Goal: Find specific page/section: Find specific page/section

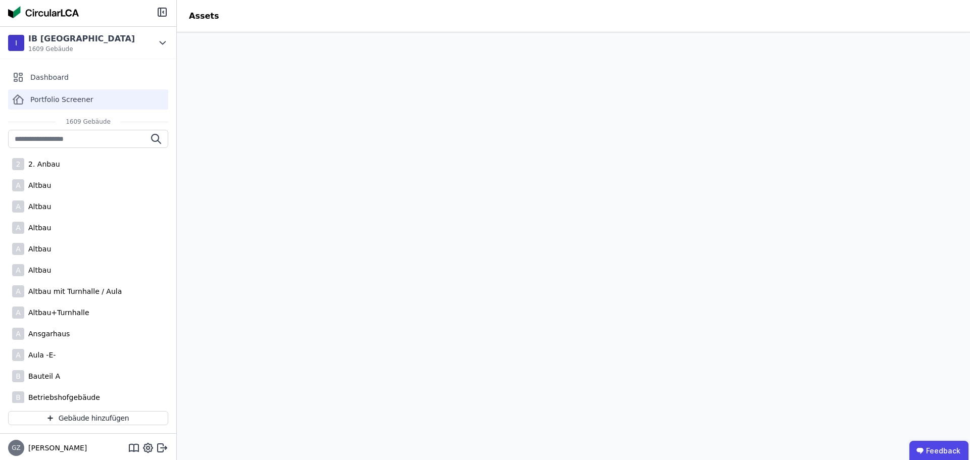
click at [51, 97] on span "Portfolio Screener" at bounding box center [61, 100] width 63 height 10
click at [75, 78] on div "Dashboard" at bounding box center [88, 77] width 160 height 20
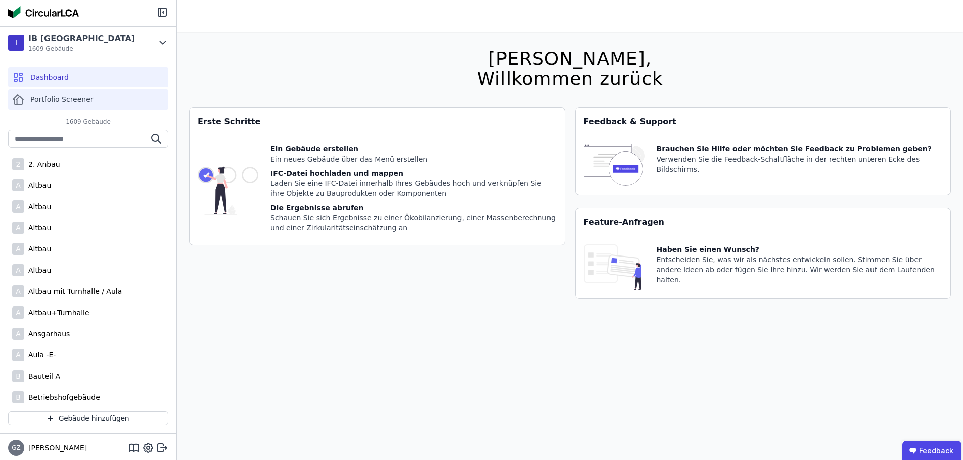
click at [69, 102] on span "Portfolio Screener" at bounding box center [61, 100] width 63 height 10
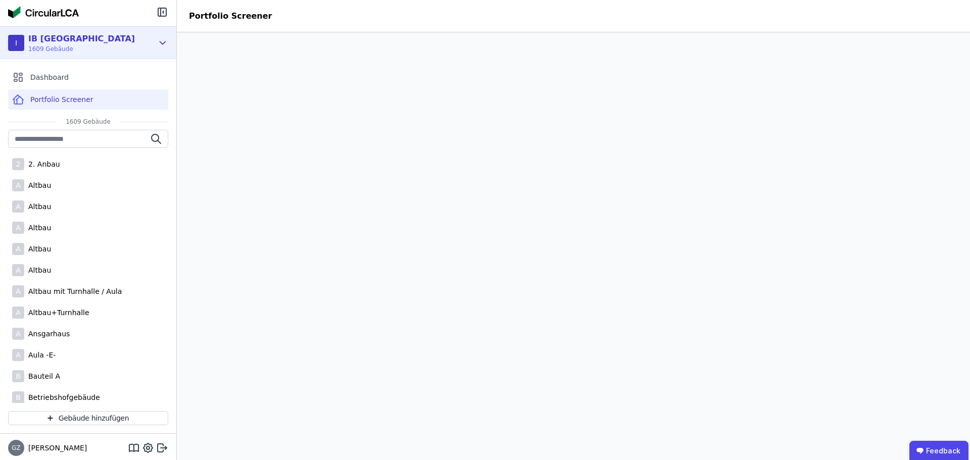
click at [168, 41] on icon at bounding box center [162, 43] width 11 height 12
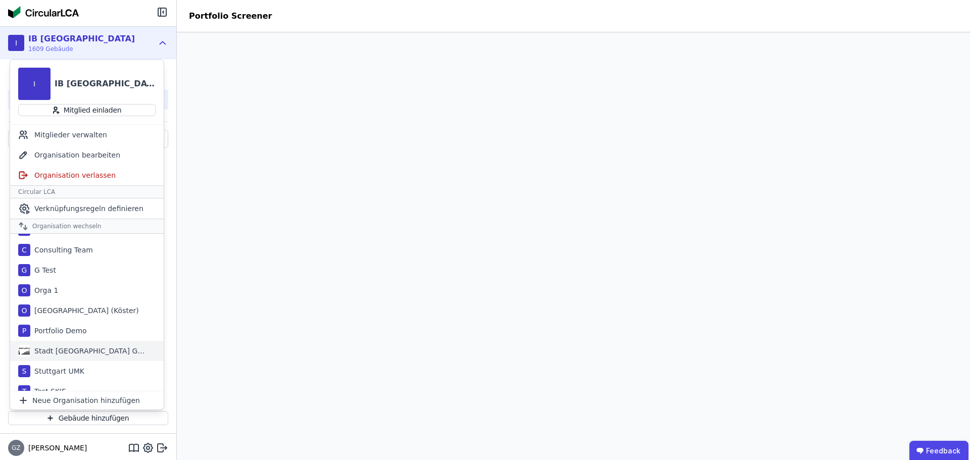
scroll to position [65, 0]
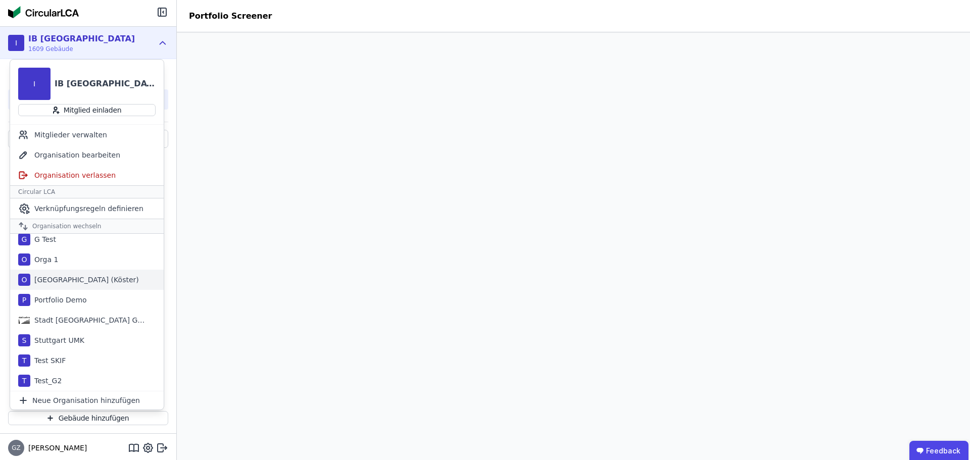
click at [66, 280] on div "[GEOGRAPHIC_DATA] (Köster)" at bounding box center [84, 280] width 109 height 10
